Goal: Check status: Check status

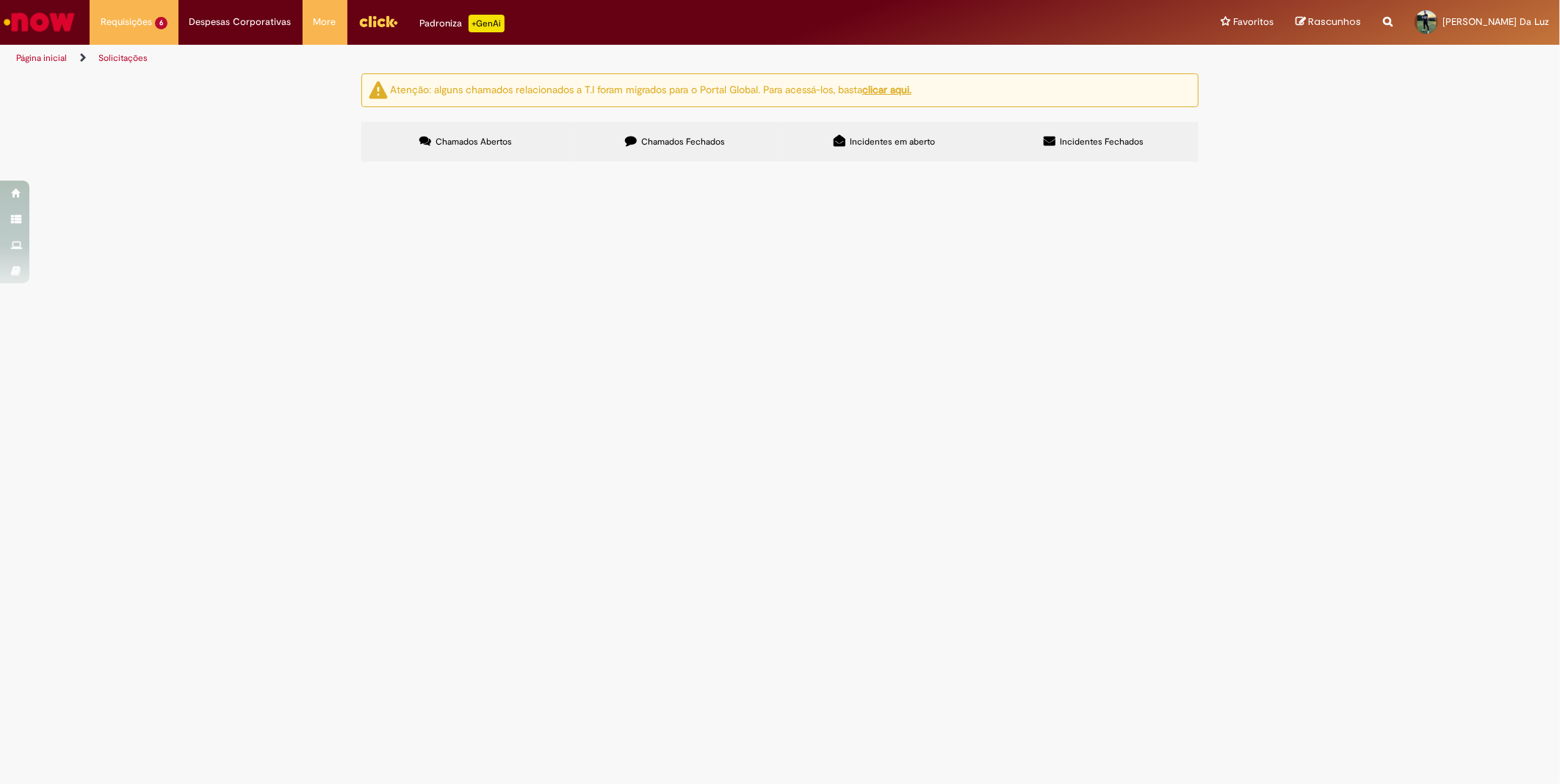
click at [664, 141] on span "Chamados Fechados" at bounding box center [684, 141] width 84 height 11
click at [510, 150] on label "Chamados Abertos" at bounding box center [465, 141] width 209 height 40
click at [724, 143] on span "Chamados Fechados" at bounding box center [684, 141] width 84 height 11
click at [0, 0] on span "Serviço tubulaçao cavitador" at bounding box center [0, 0] width 0 height 0
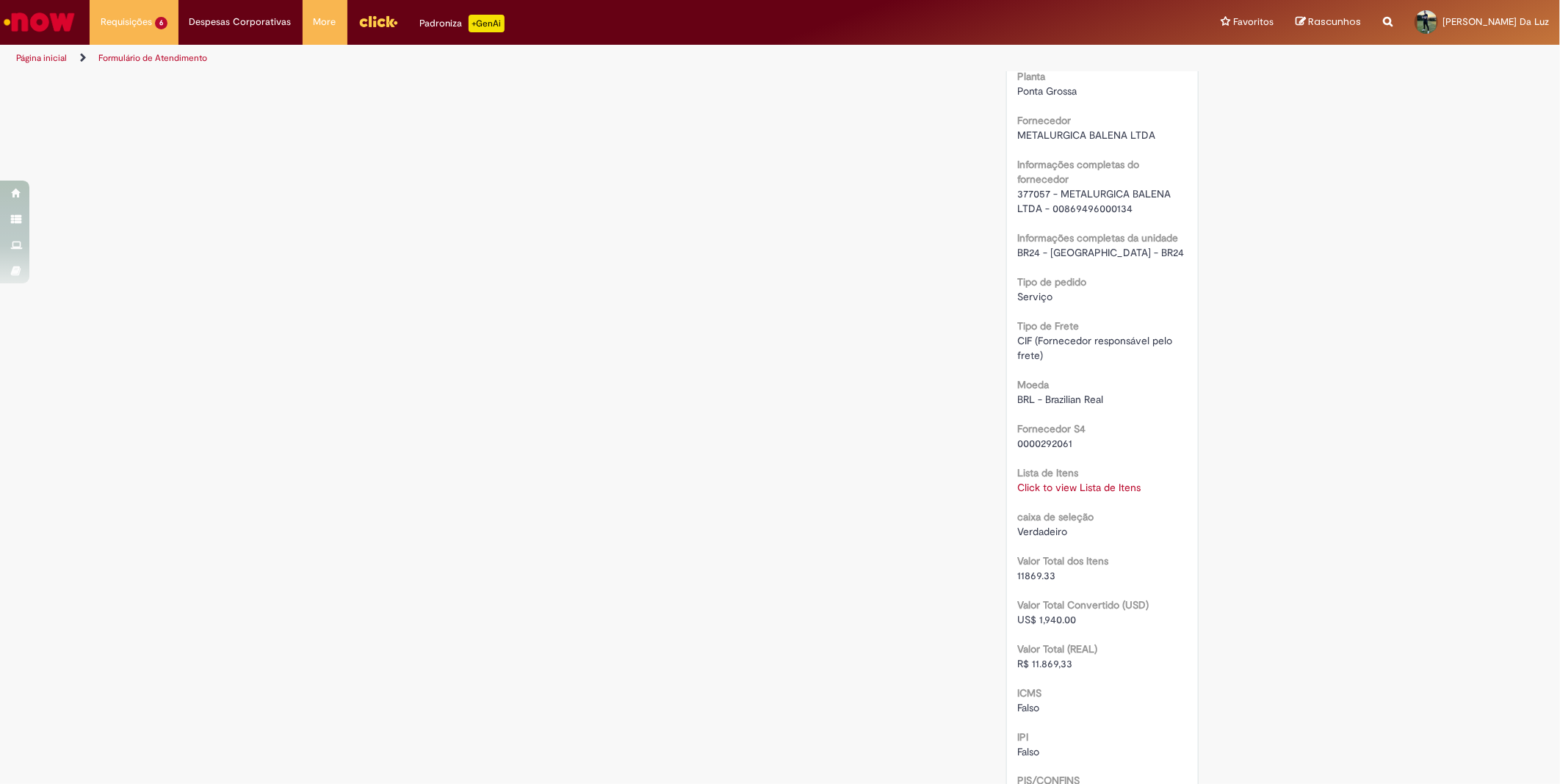
scroll to position [1308, 0]
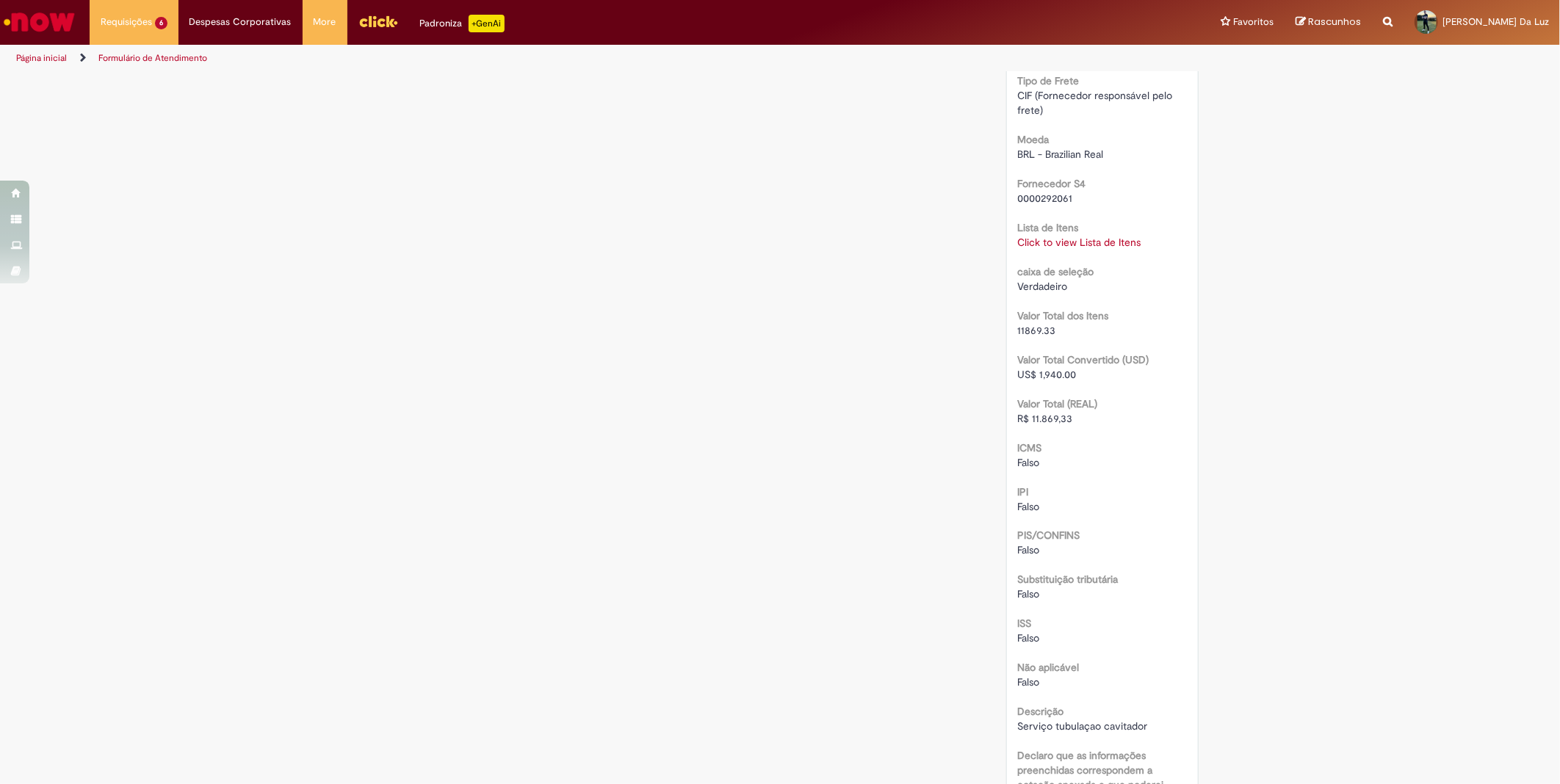
click at [1077, 238] on link "Click to view Lista de Itens" at bounding box center [1079, 242] width 123 height 13
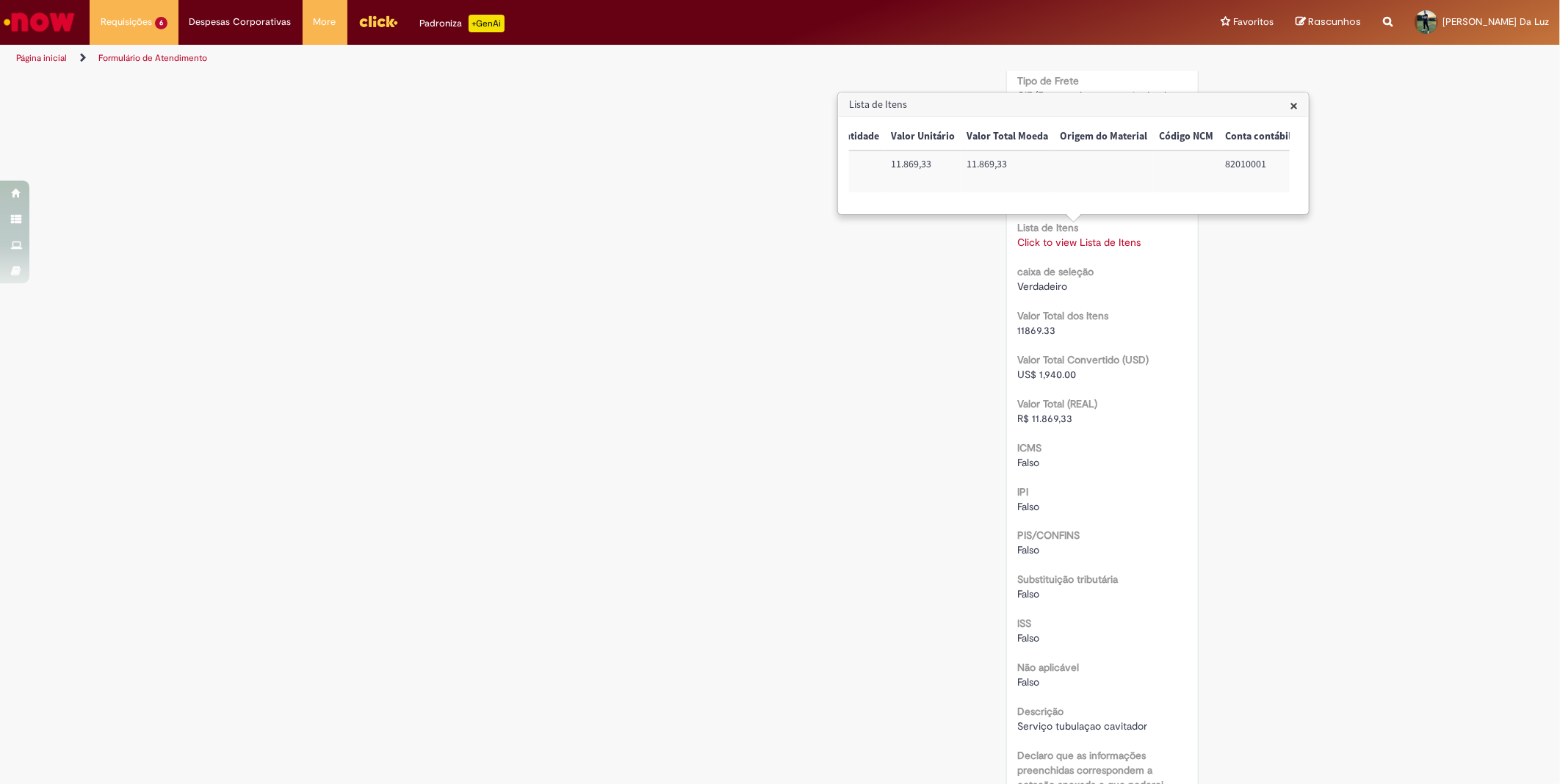
scroll to position [0, 457]
drag, startPoint x: 1192, startPoint y: 163, endPoint x: 1147, endPoint y: 162, distance: 45.0
click at [1154, 162] on td "82010001" at bounding box center [1193, 171] width 78 height 42
click at [1154, 160] on td "82010001" at bounding box center [1193, 171] width 78 height 42
copy td "82010001"
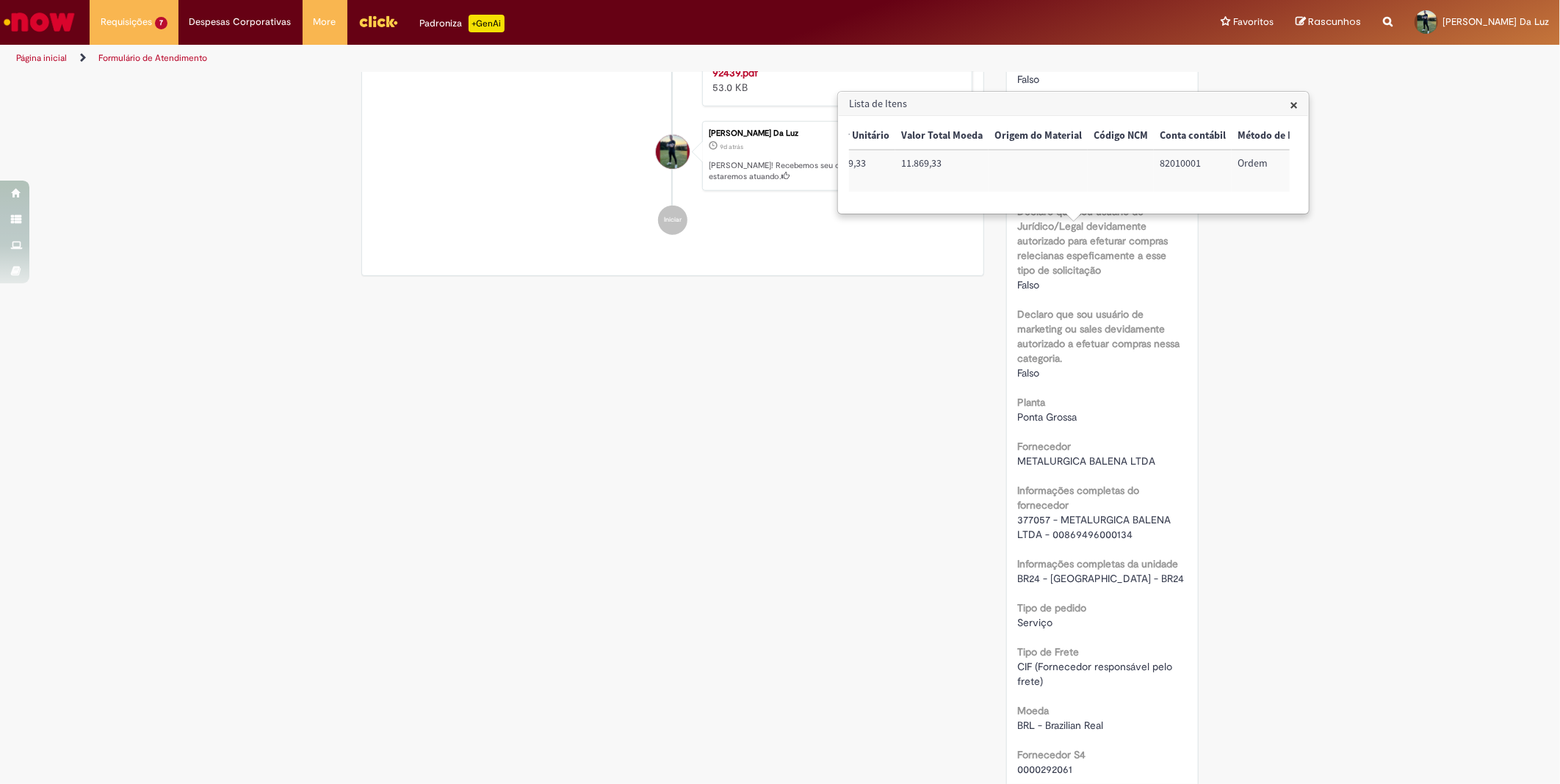
scroll to position [574, 0]
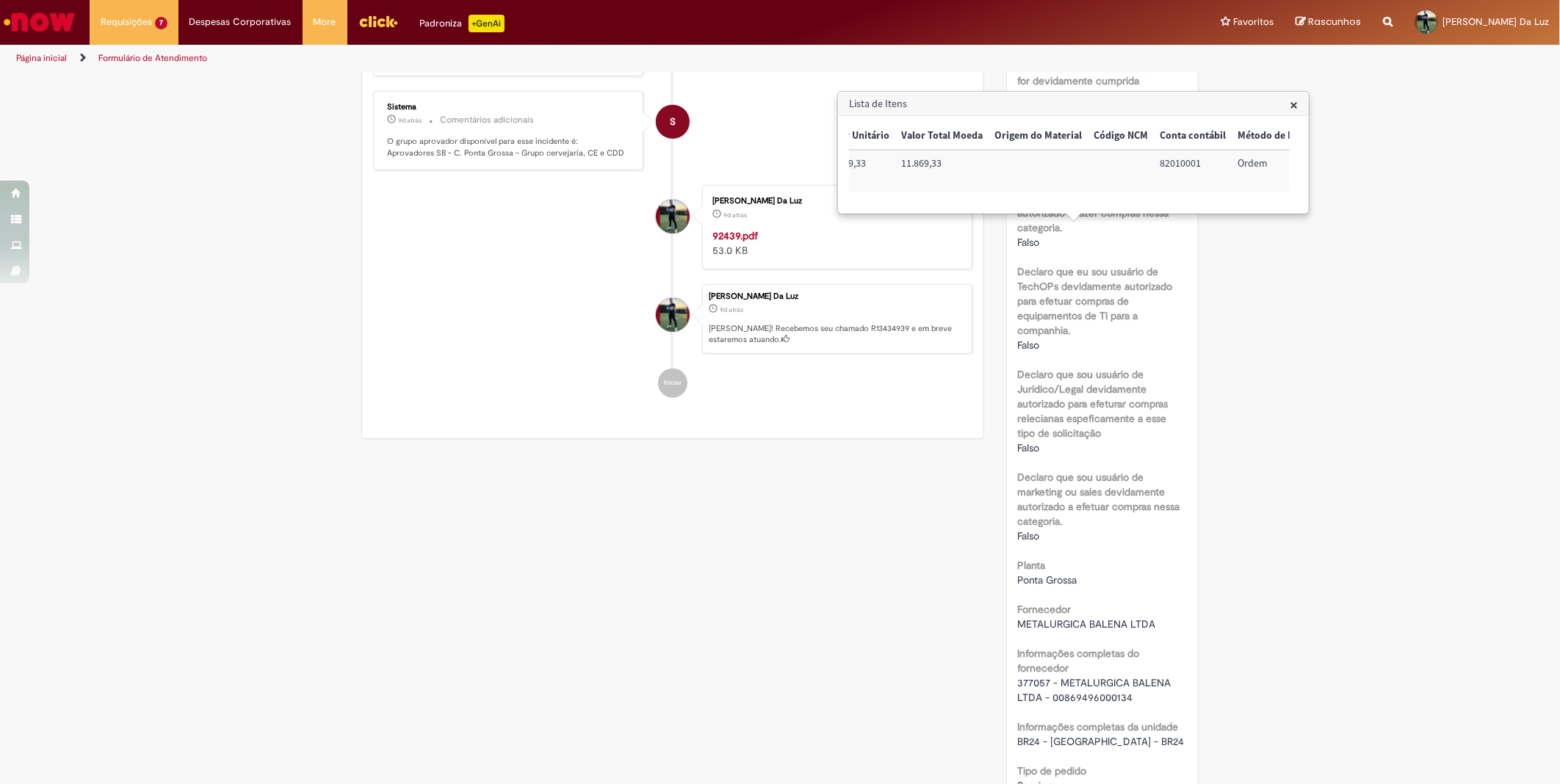
click at [1290, 103] on span "×" at bounding box center [1293, 105] width 8 height 20
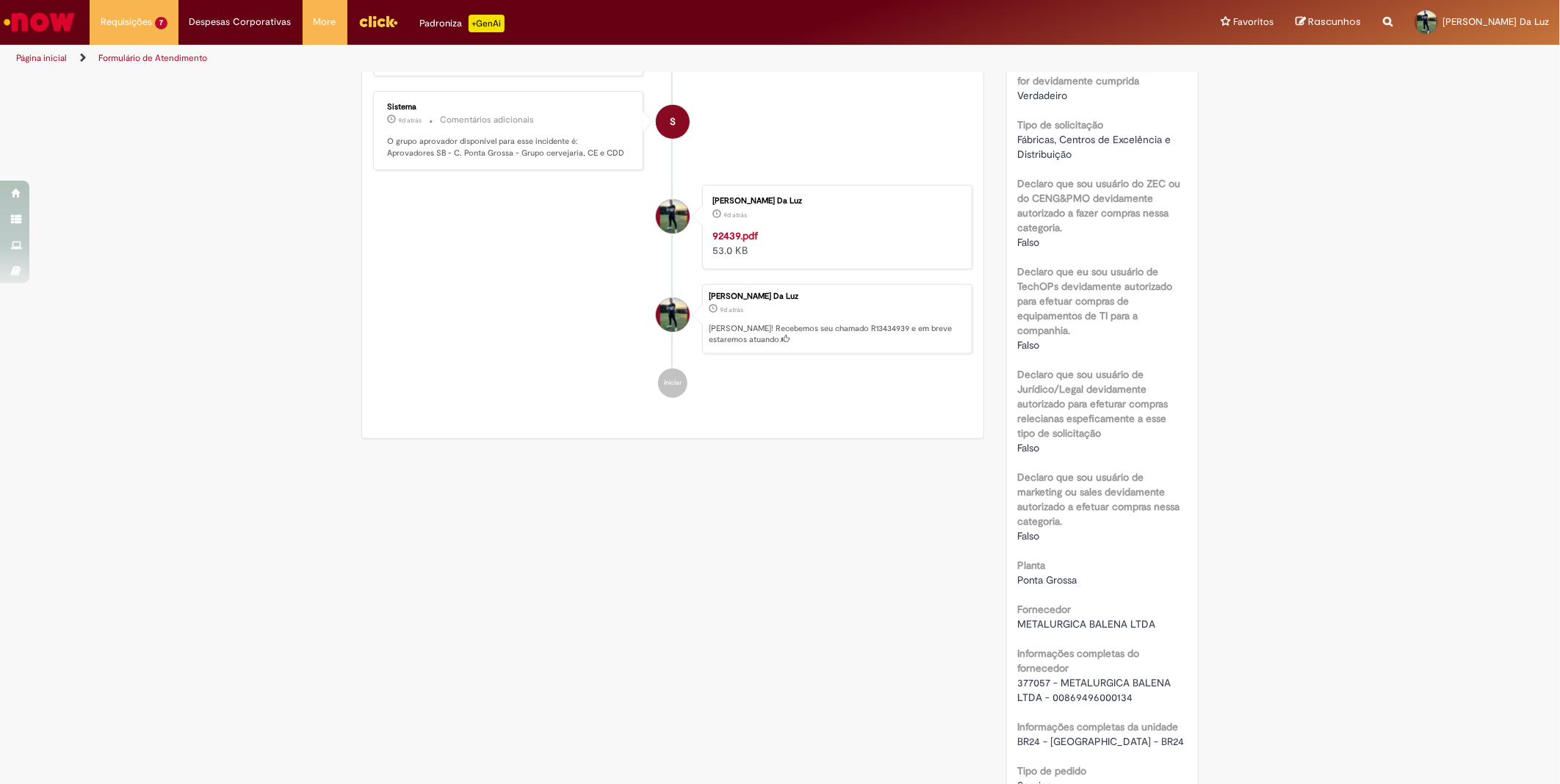
scroll to position [1120, 0]
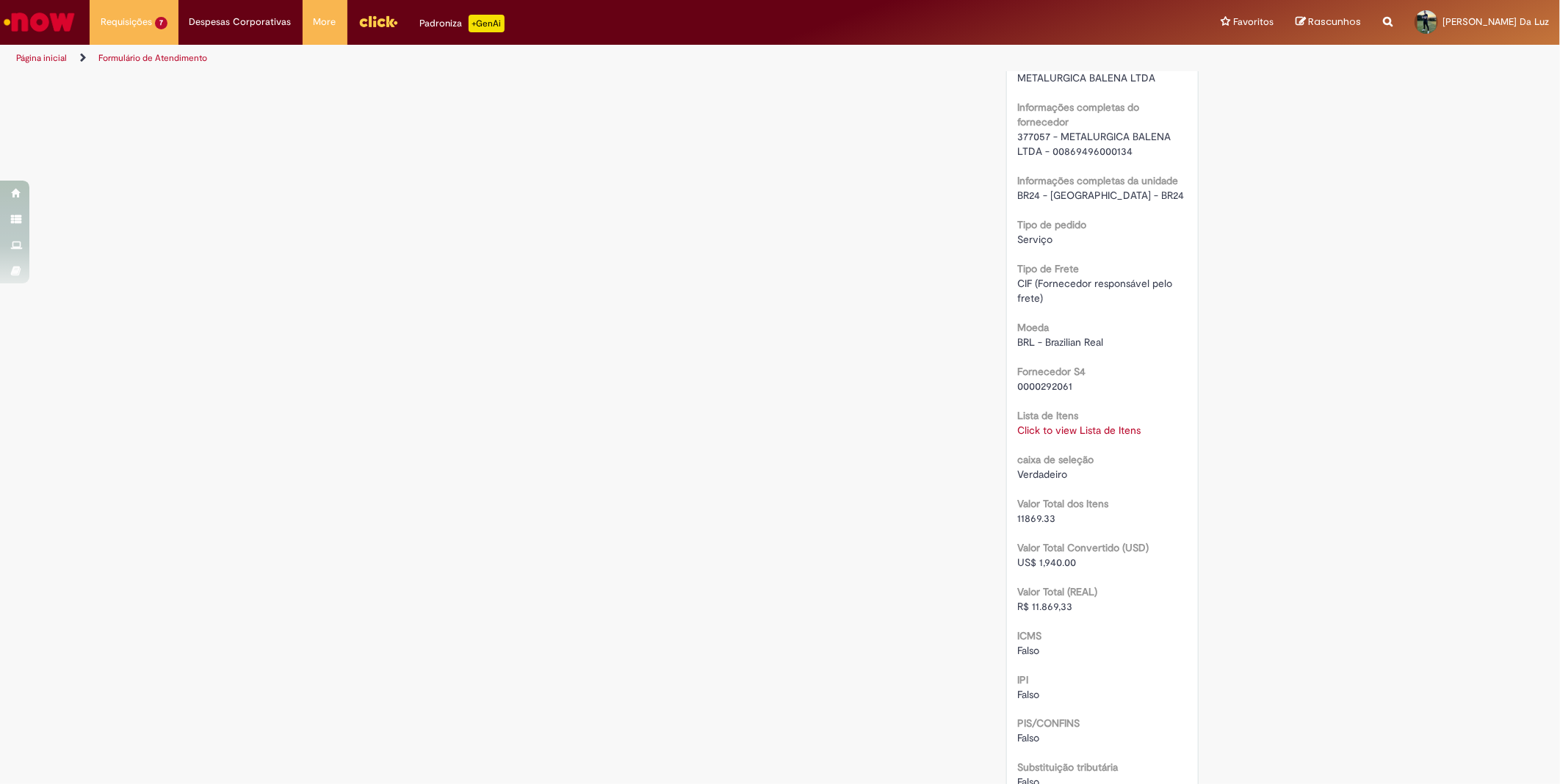
click at [1376, 118] on div "Verificar Código de Barras Aguardando Aprovação Aguardando atendimento Em andam…" at bounding box center [780, 84] width 1560 height 2262
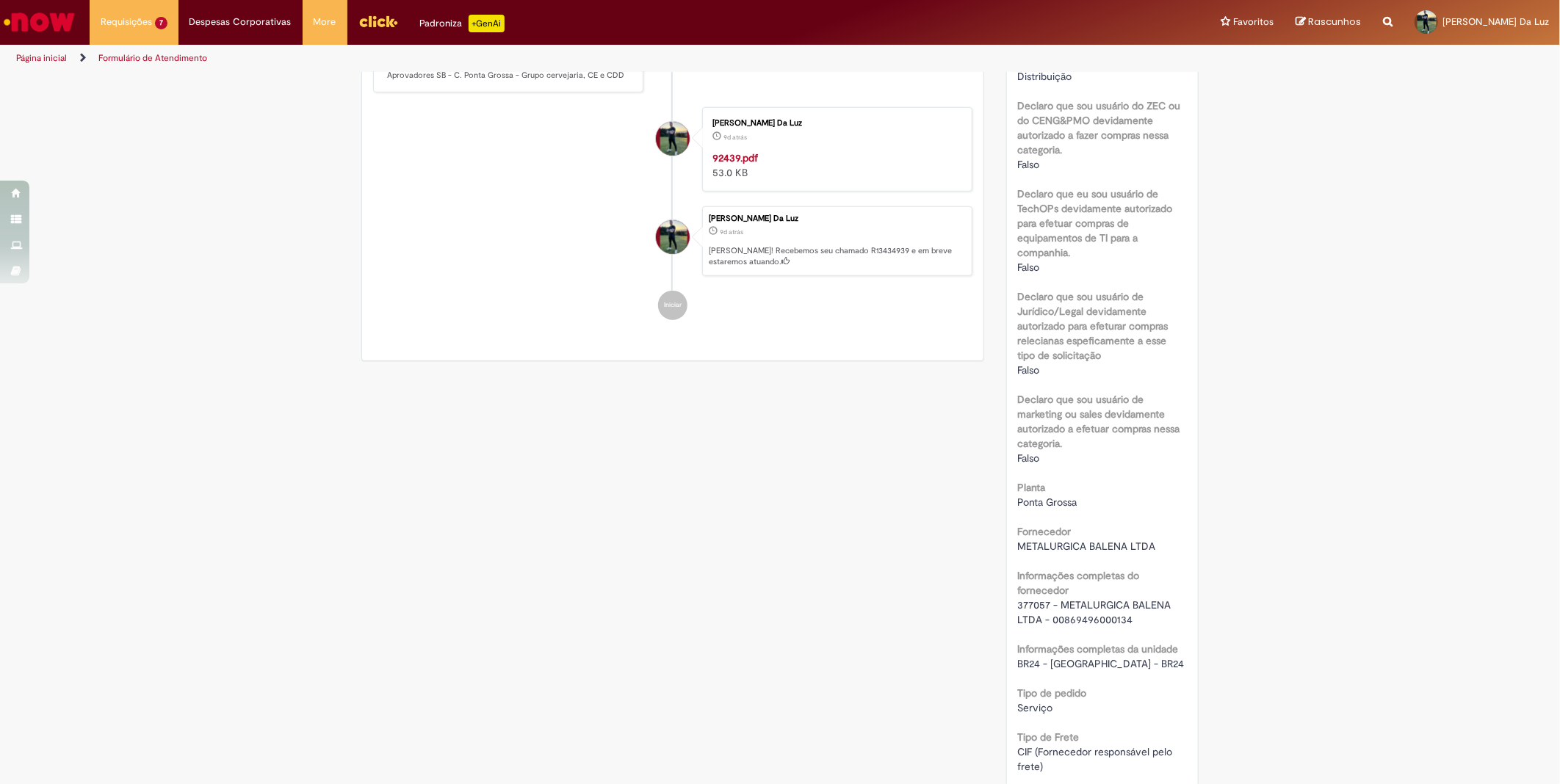
scroll to position [816, 0]
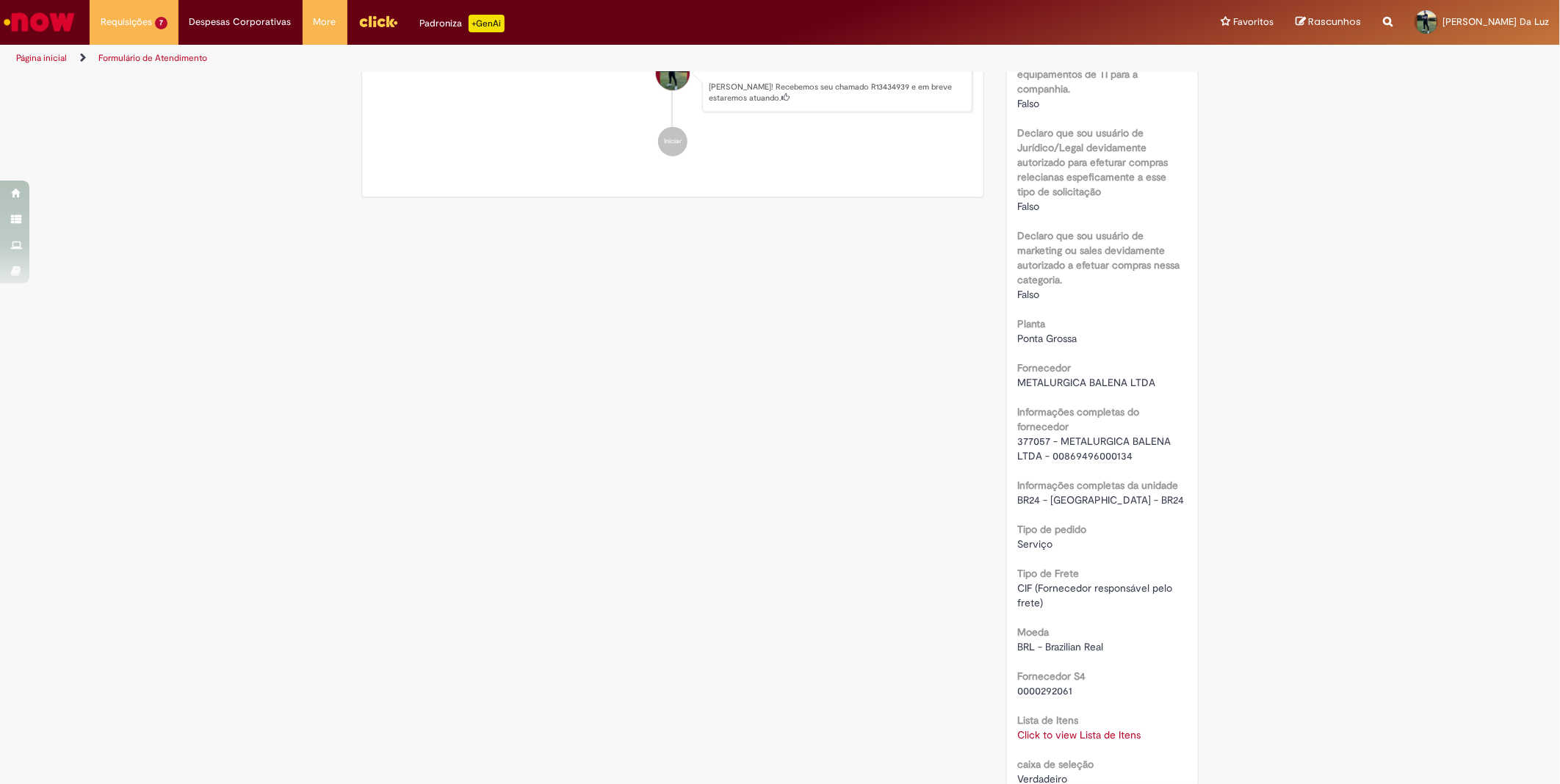
click at [1049, 737] on link "Click to view Lista de Itens" at bounding box center [1079, 735] width 123 height 13
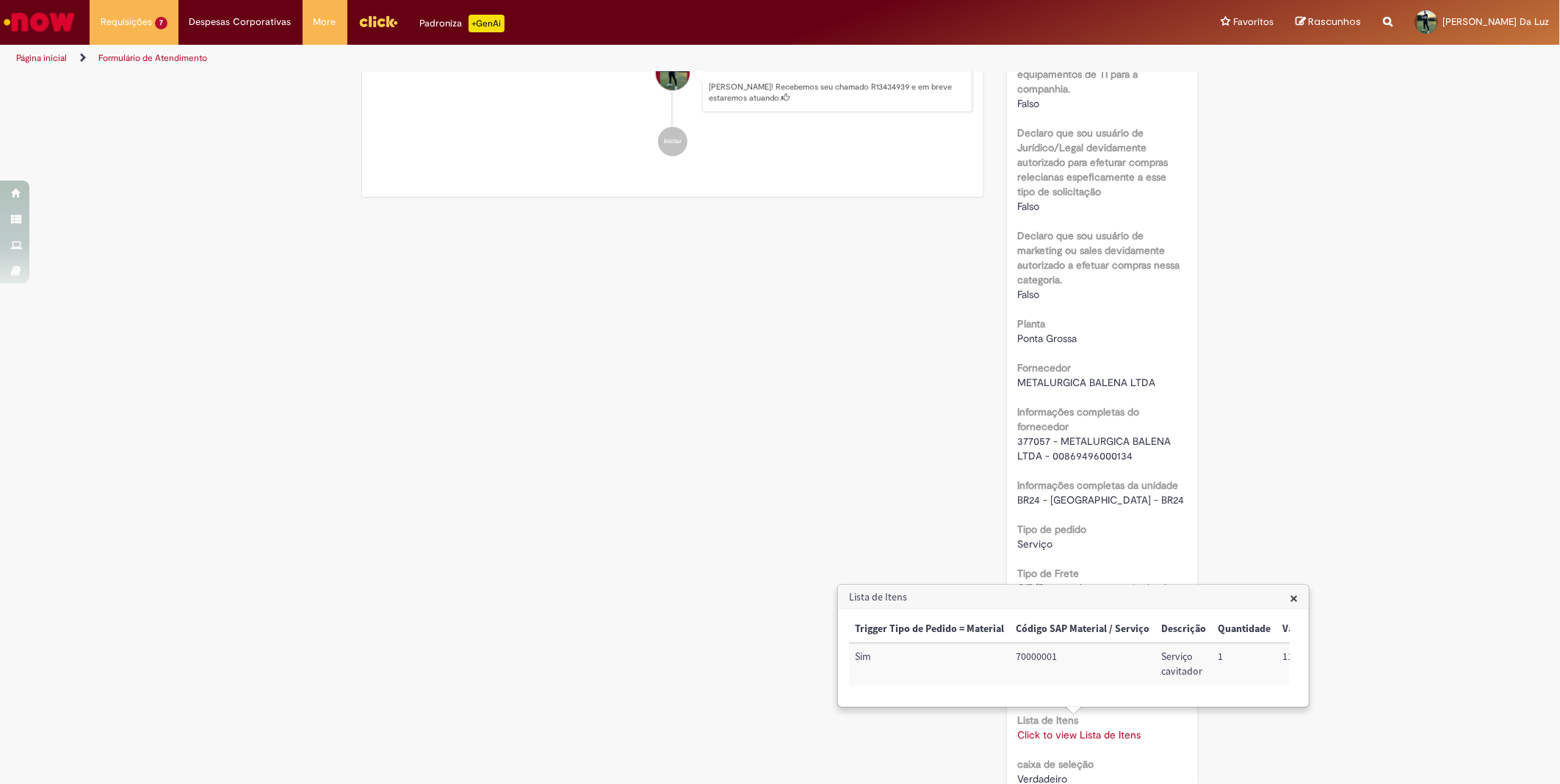
click at [1031, 655] on td "70000001" at bounding box center [1082, 664] width 145 height 42
click at [1032, 656] on td "70000001" at bounding box center [1082, 664] width 145 height 42
copy td "70000001"
click at [1166, 650] on td "82010001" at bounding box center [1193, 664] width 78 height 42
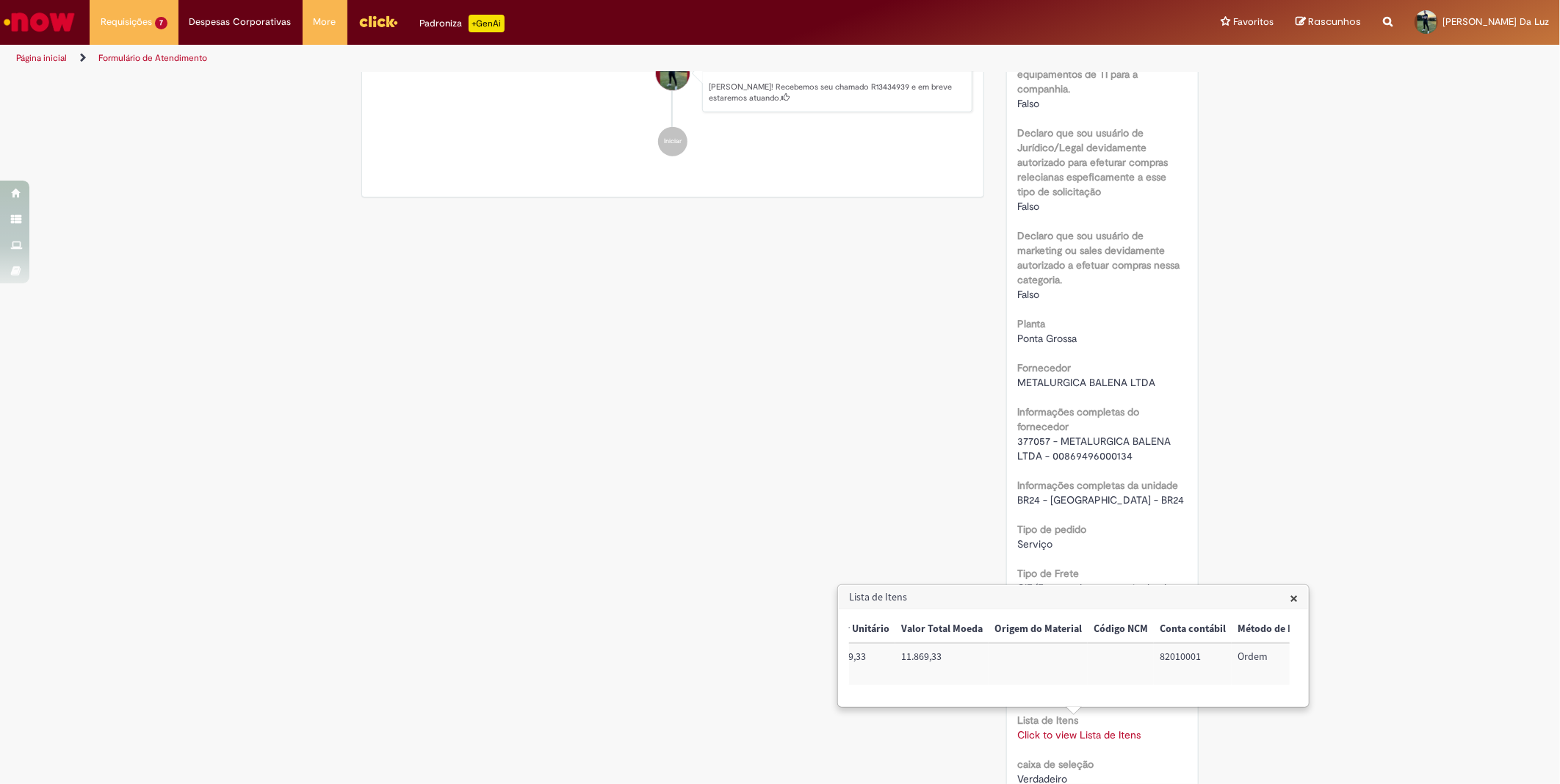
click at [1166, 650] on td "82010001" at bounding box center [1193, 664] width 78 height 42
copy td "82010001"
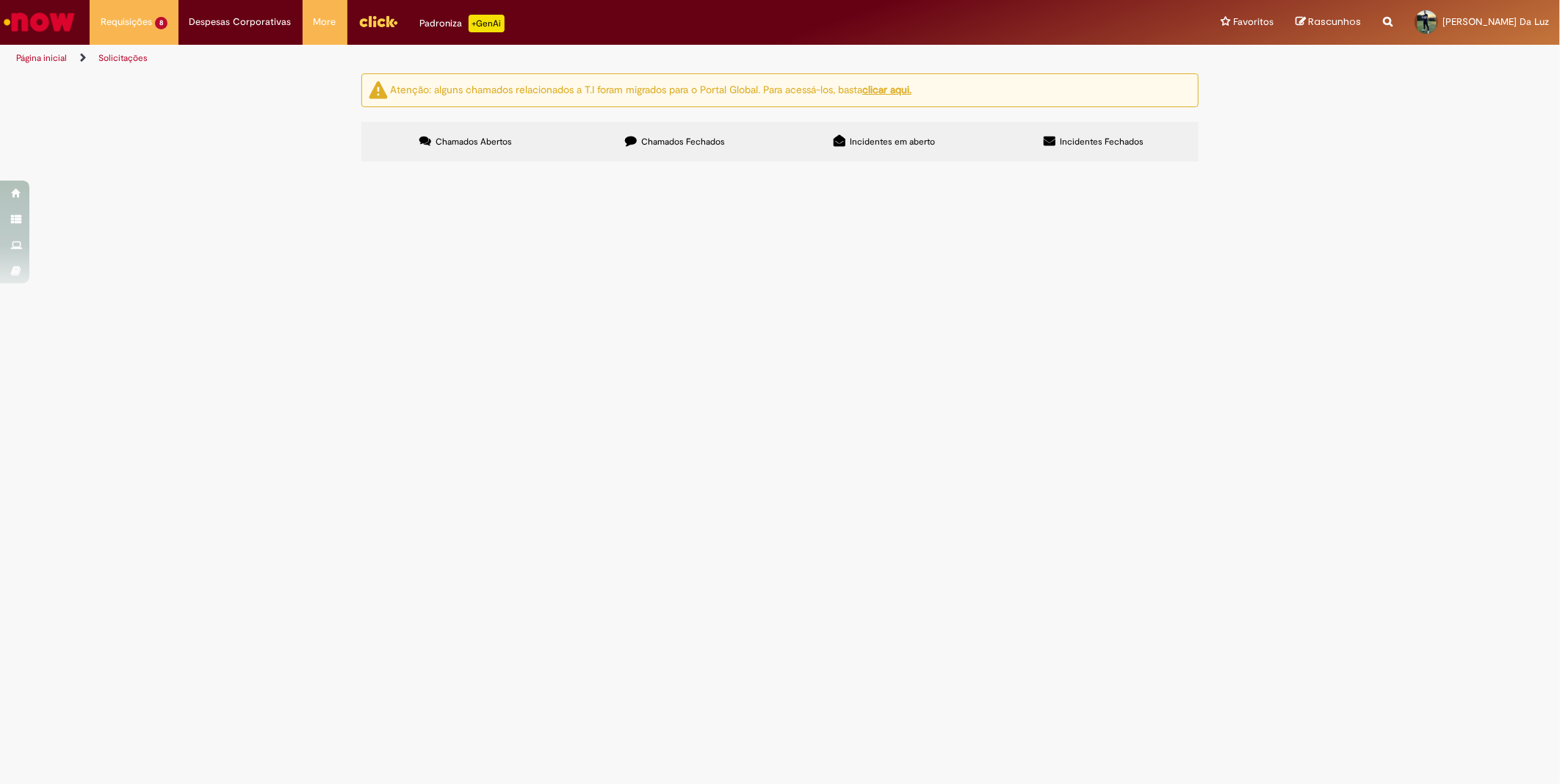
click at [0, 0] on span "Compras rápidas (Speed Buy)" at bounding box center [0, 0] width 0 height 0
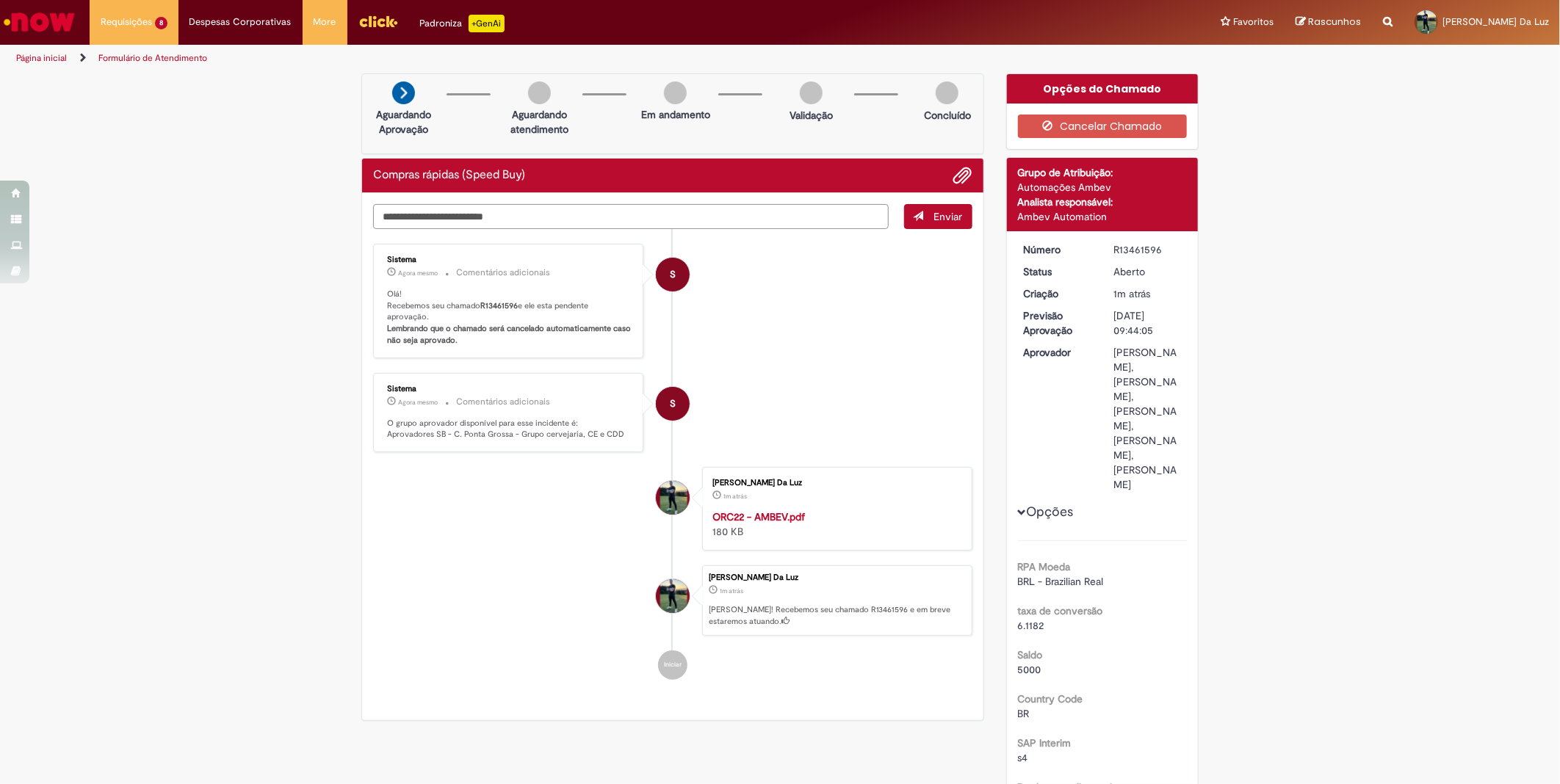
drag, startPoint x: 512, startPoint y: 219, endPoint x: 494, endPoint y: 218, distance: 18.0
click at [494, 218] on div "Enviar S Sistema Agora mesmo Agora mesmo Comentários adicionais Olá! Recebemos …" at bounding box center [672, 216] width 599 height 25
drag, startPoint x: 511, startPoint y: 303, endPoint x: 475, endPoint y: 303, distance: 36.0
click at [480, 303] on b "R13461596" at bounding box center [498, 306] width 37 height 11
copy b "R13461596"
